Goal: Task Accomplishment & Management: Manage account settings

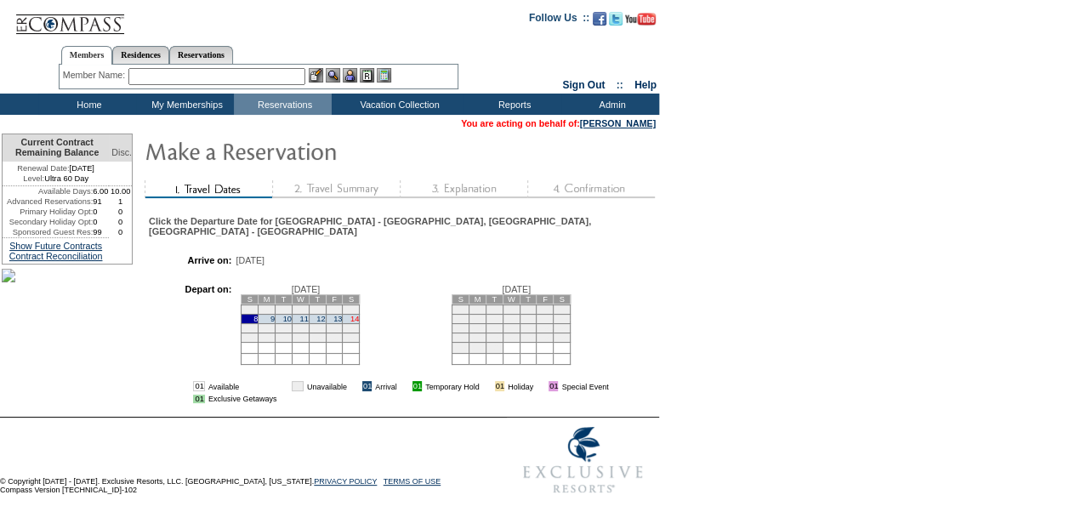
click at [359, 323] on link "14" at bounding box center [354, 319] width 9 height 9
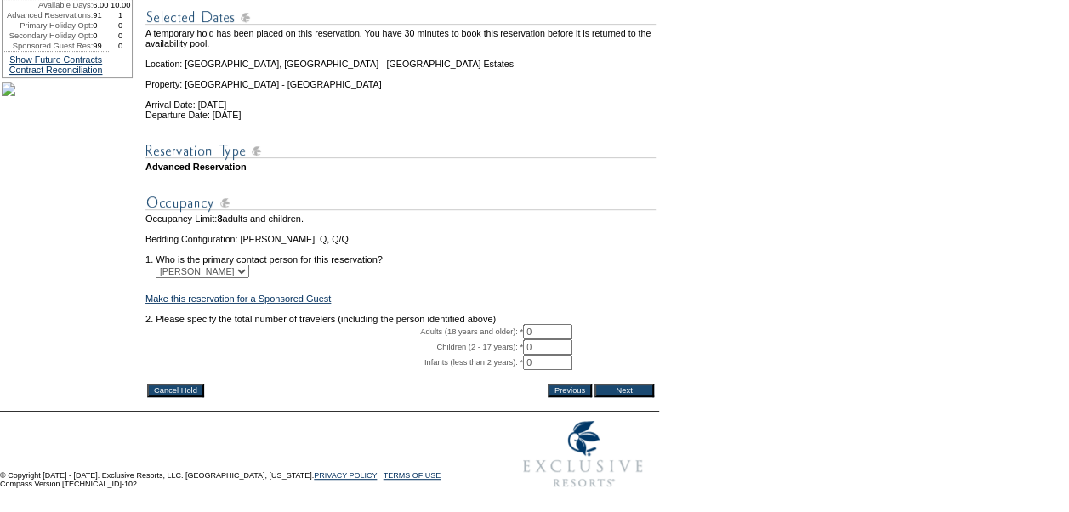
scroll to position [257, 0]
click at [546, 324] on input "0" at bounding box center [547, 331] width 49 height 15
type input "2"
click at [637, 384] on input "Next" at bounding box center [625, 391] width 60 height 14
